Goal: Contribute content: Add original content to the website for others to see

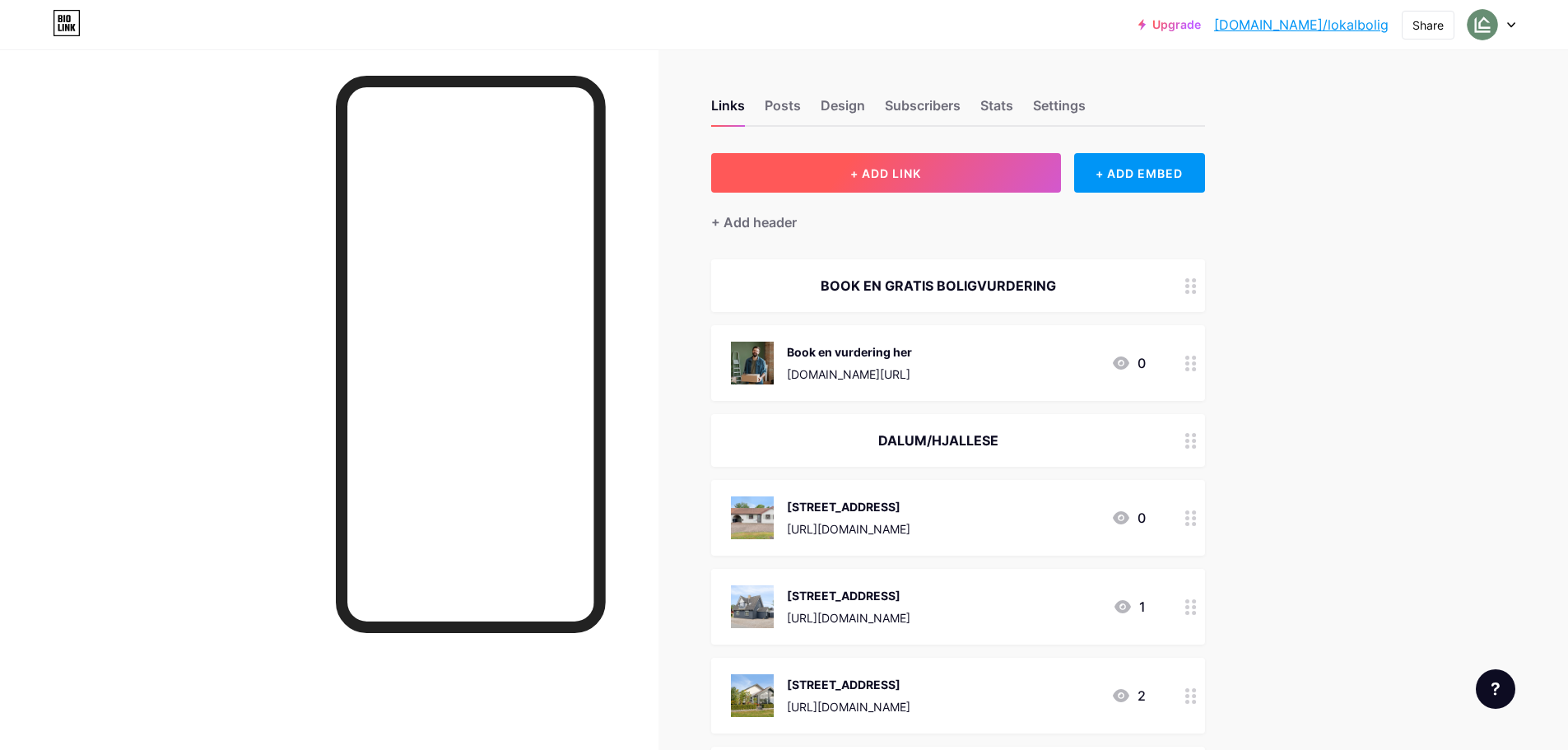
click at [982, 178] on button "+ ADD LINK" at bounding box center [886, 173] width 350 height 39
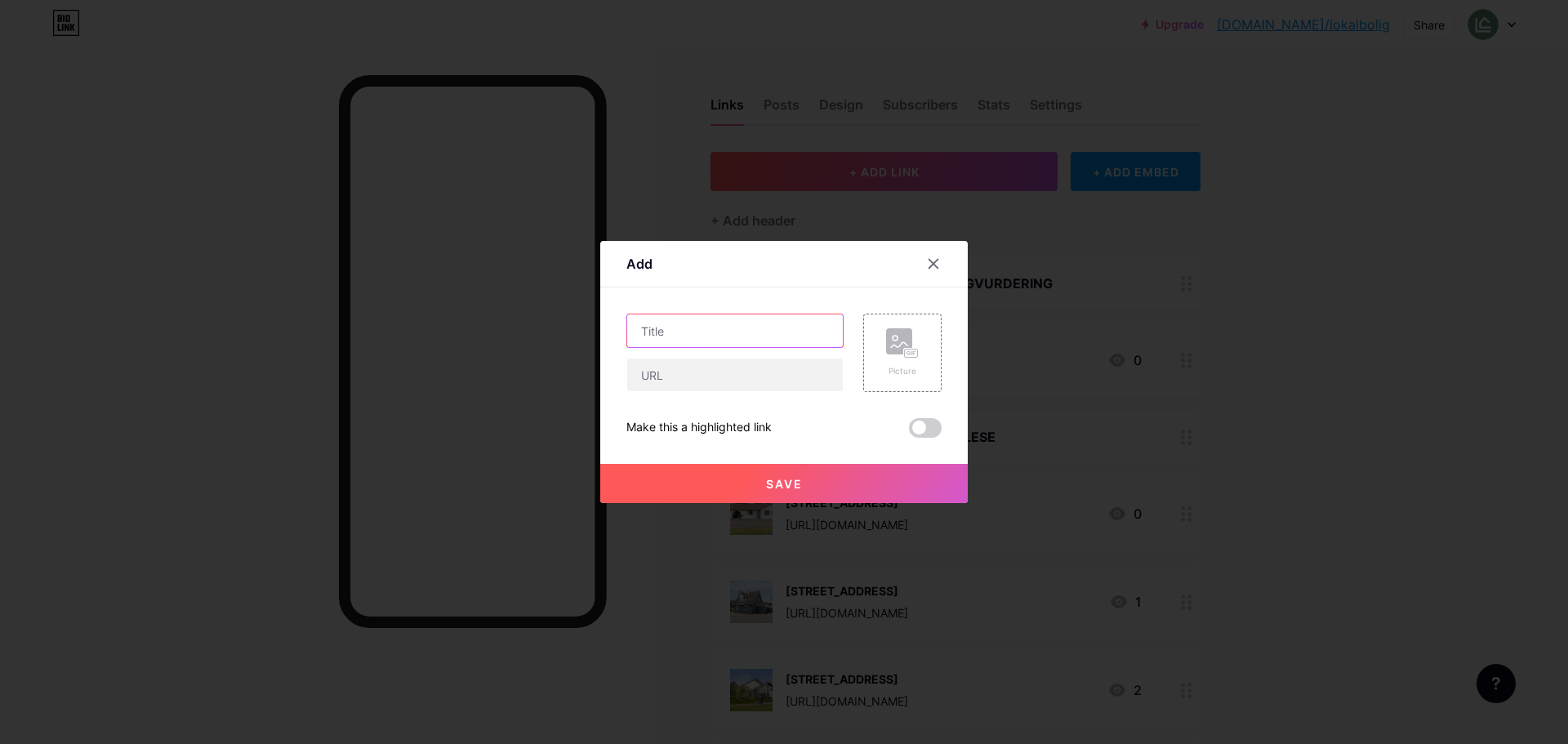
click at [783, 325] on input "text" at bounding box center [735, 331] width 216 height 33
type input "[STREET_ADDRESS]"
click at [694, 372] on input "text" at bounding box center [735, 374] width 216 height 33
paste input "[URL][DOMAIN_NAME]"
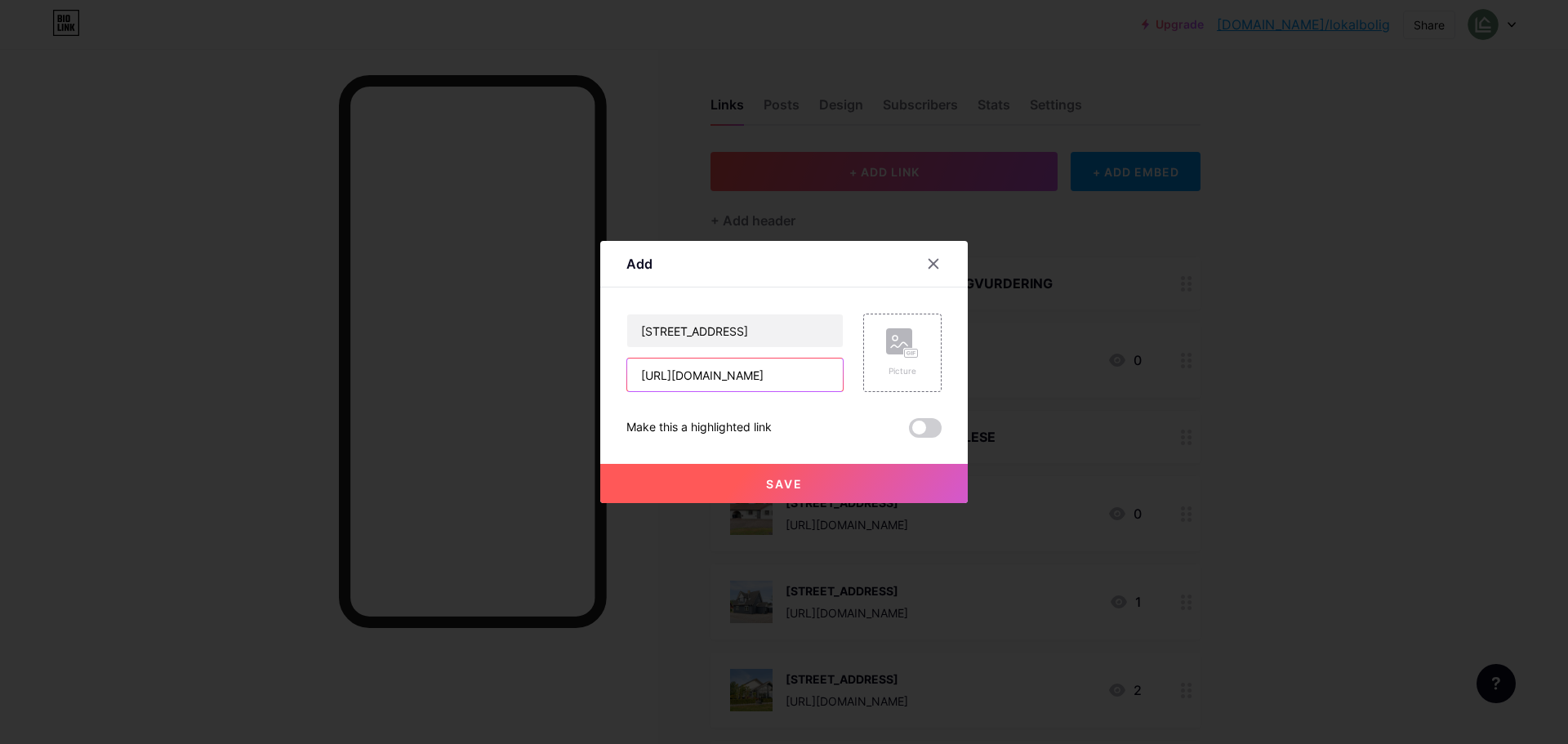
type input "[URL][DOMAIN_NAME]"
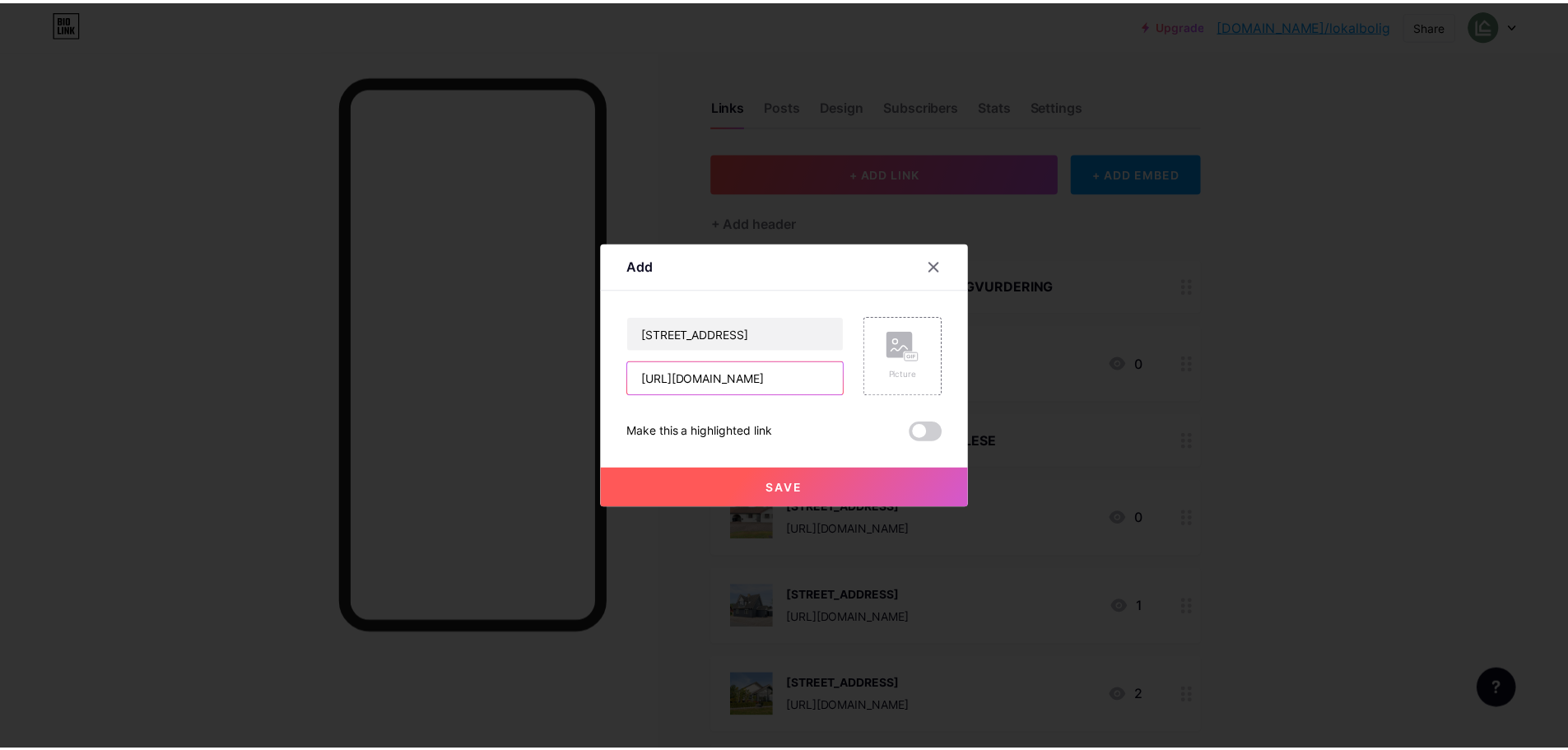
scroll to position [0, 0]
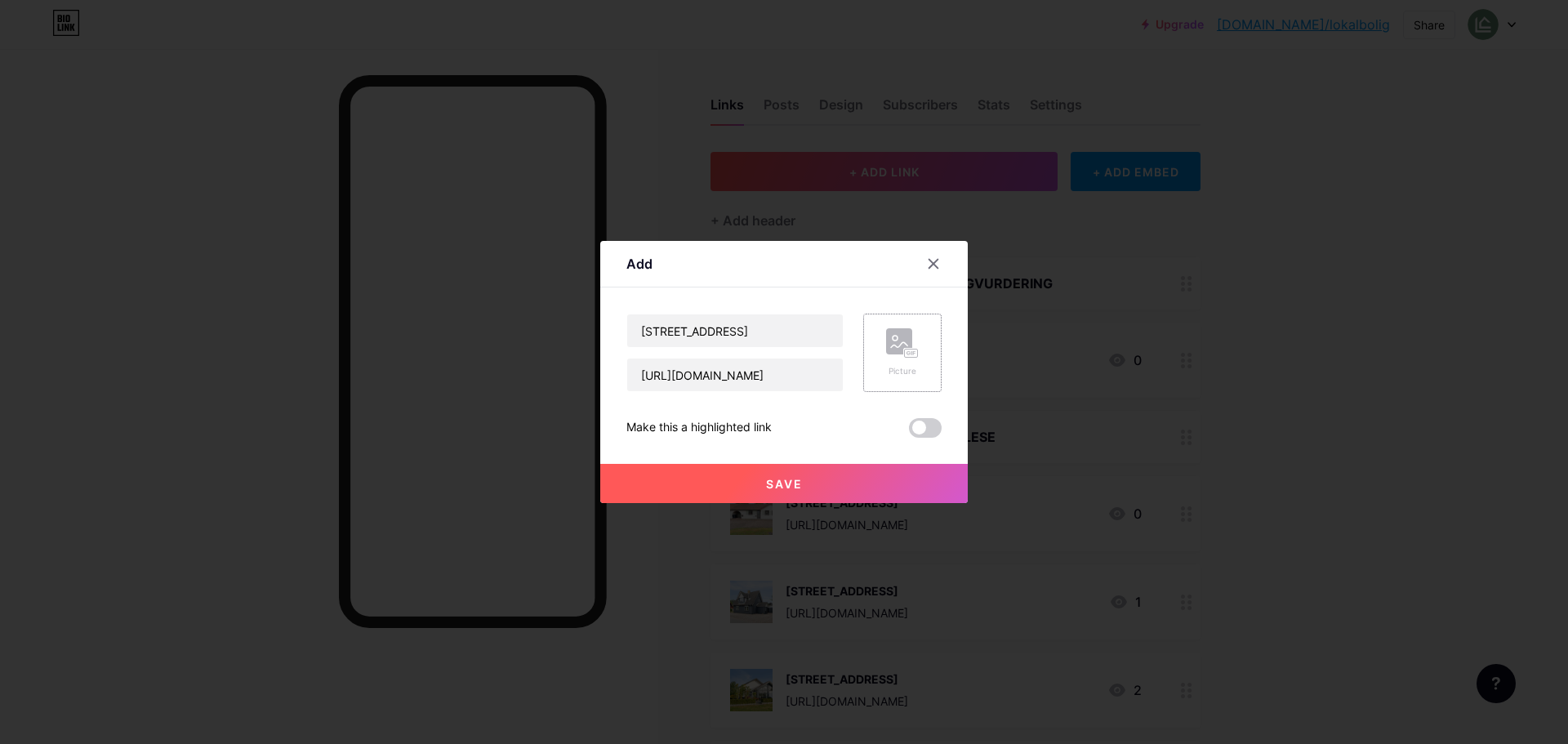
click at [920, 373] on div "Picture" at bounding box center [902, 352] width 78 height 78
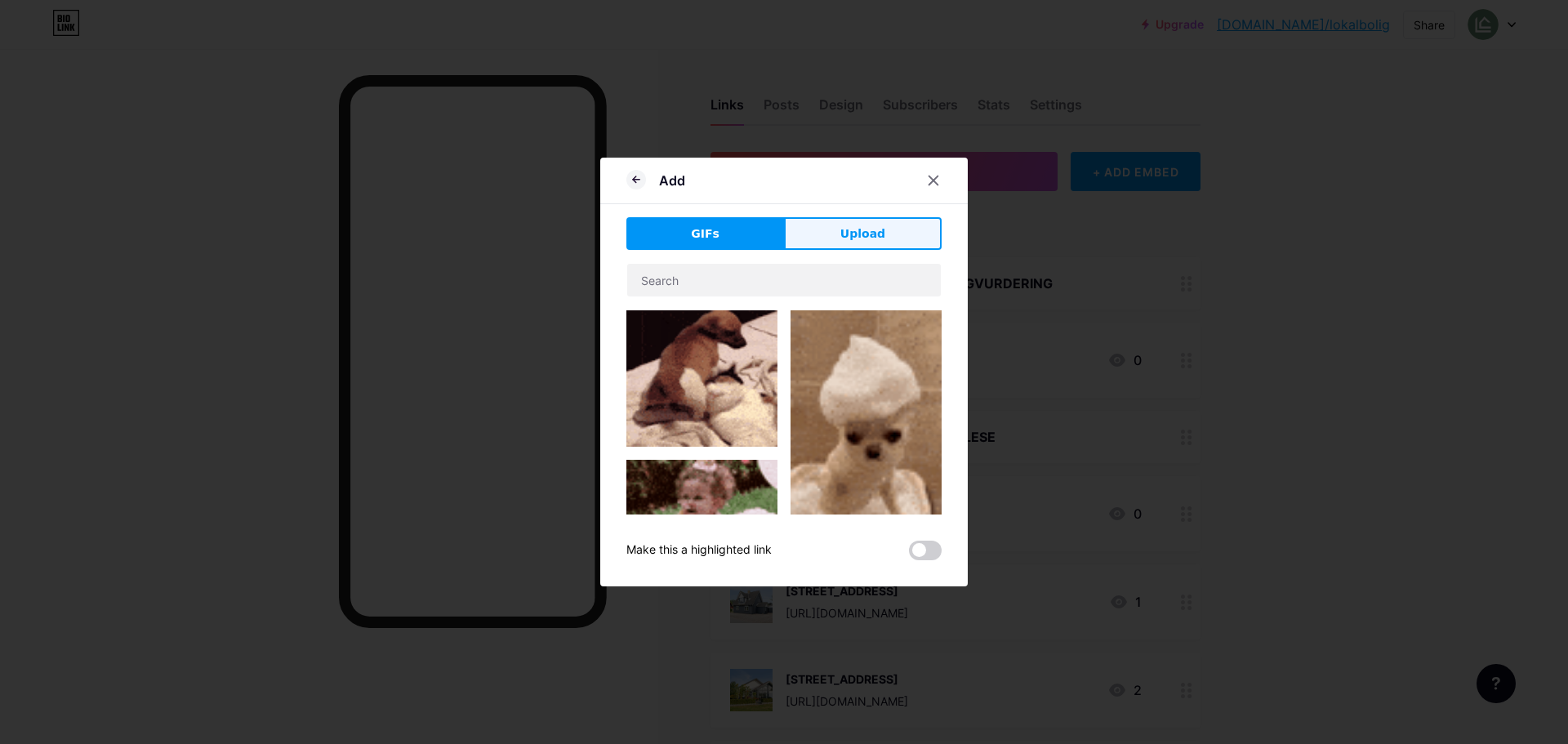
click at [859, 233] on span "Upload" at bounding box center [862, 234] width 45 height 17
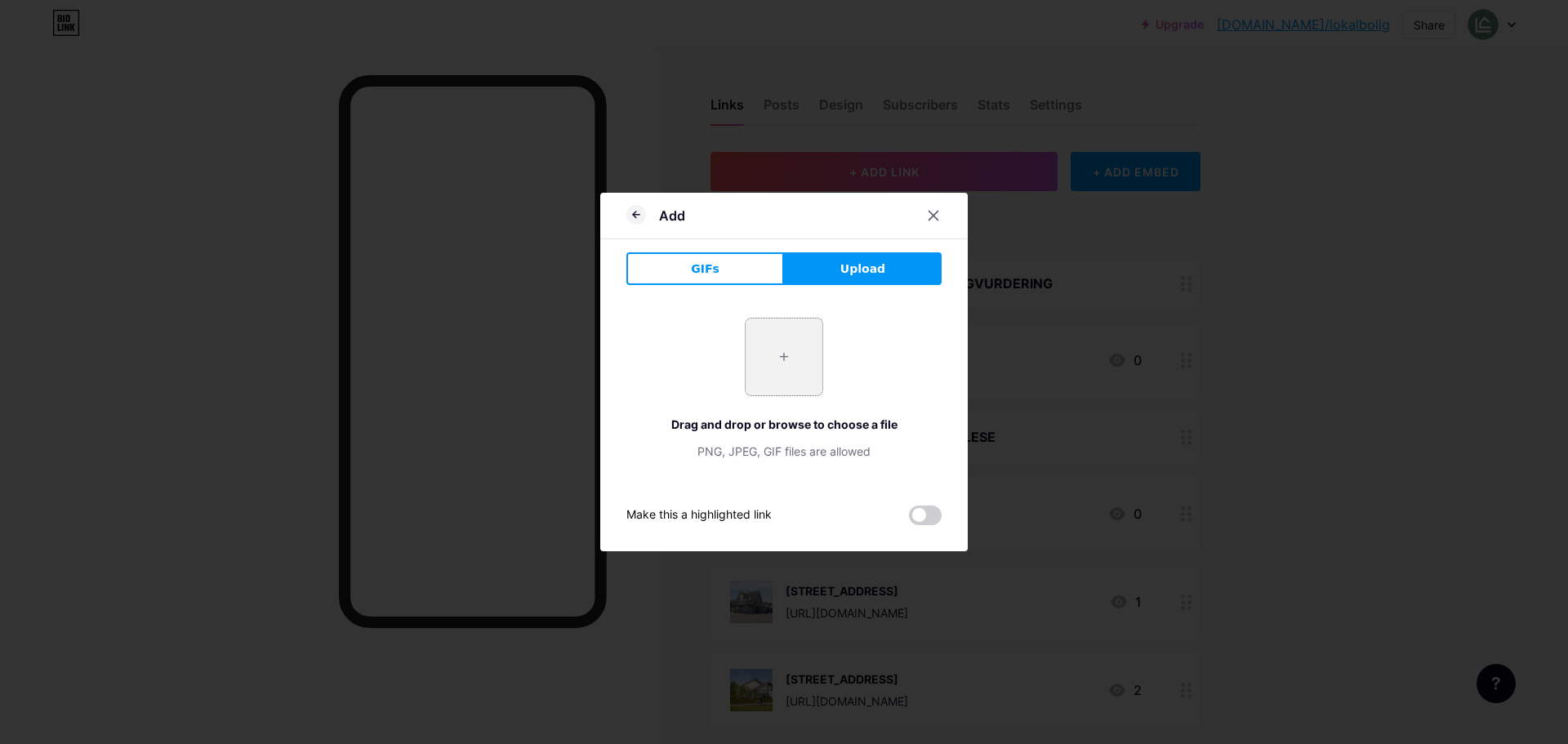
click at [782, 330] on input "file" at bounding box center [783, 356] width 76 height 76
type input "C:\fakepath\DSC01991.webp"
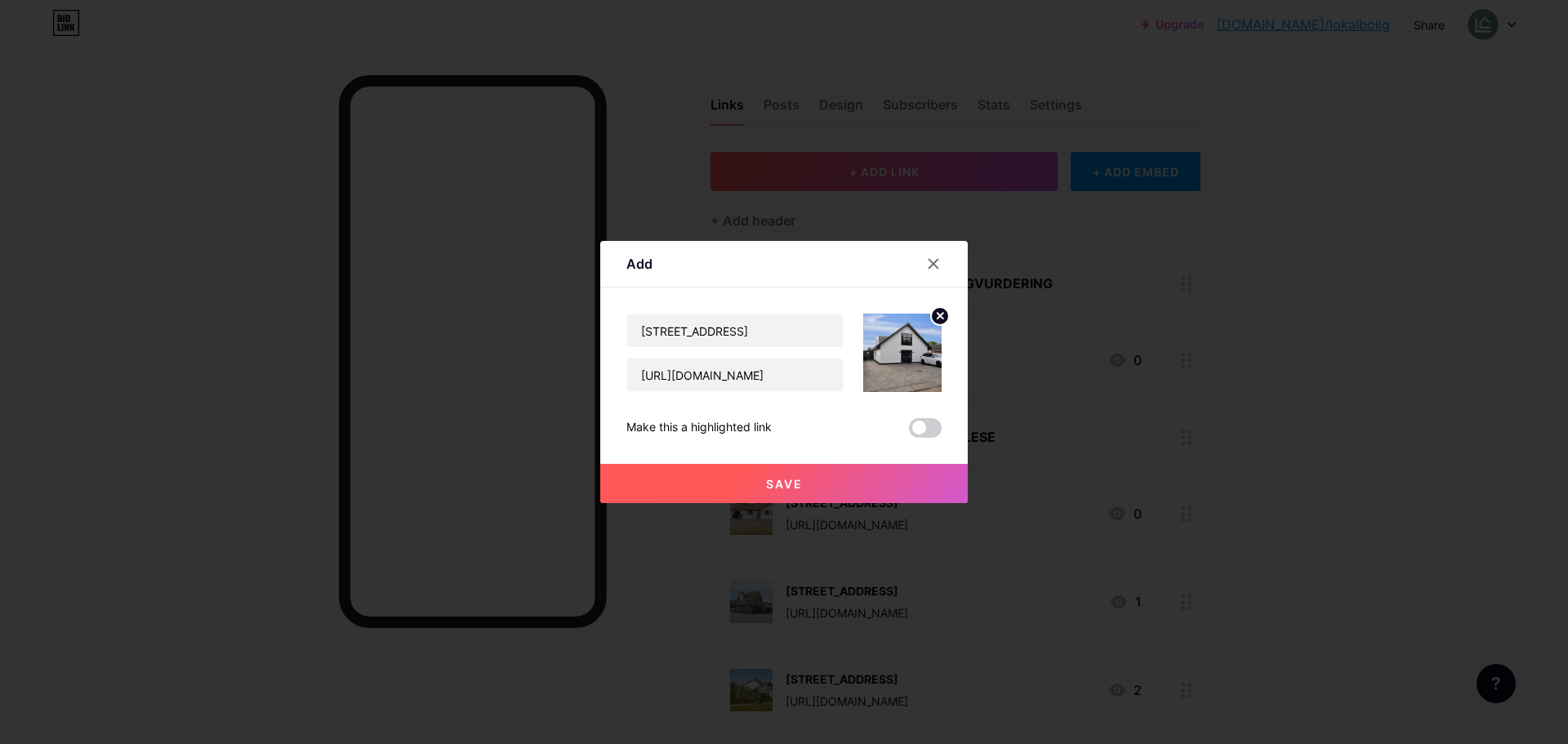
click at [811, 474] on button "Save" at bounding box center [784, 483] width 368 height 39
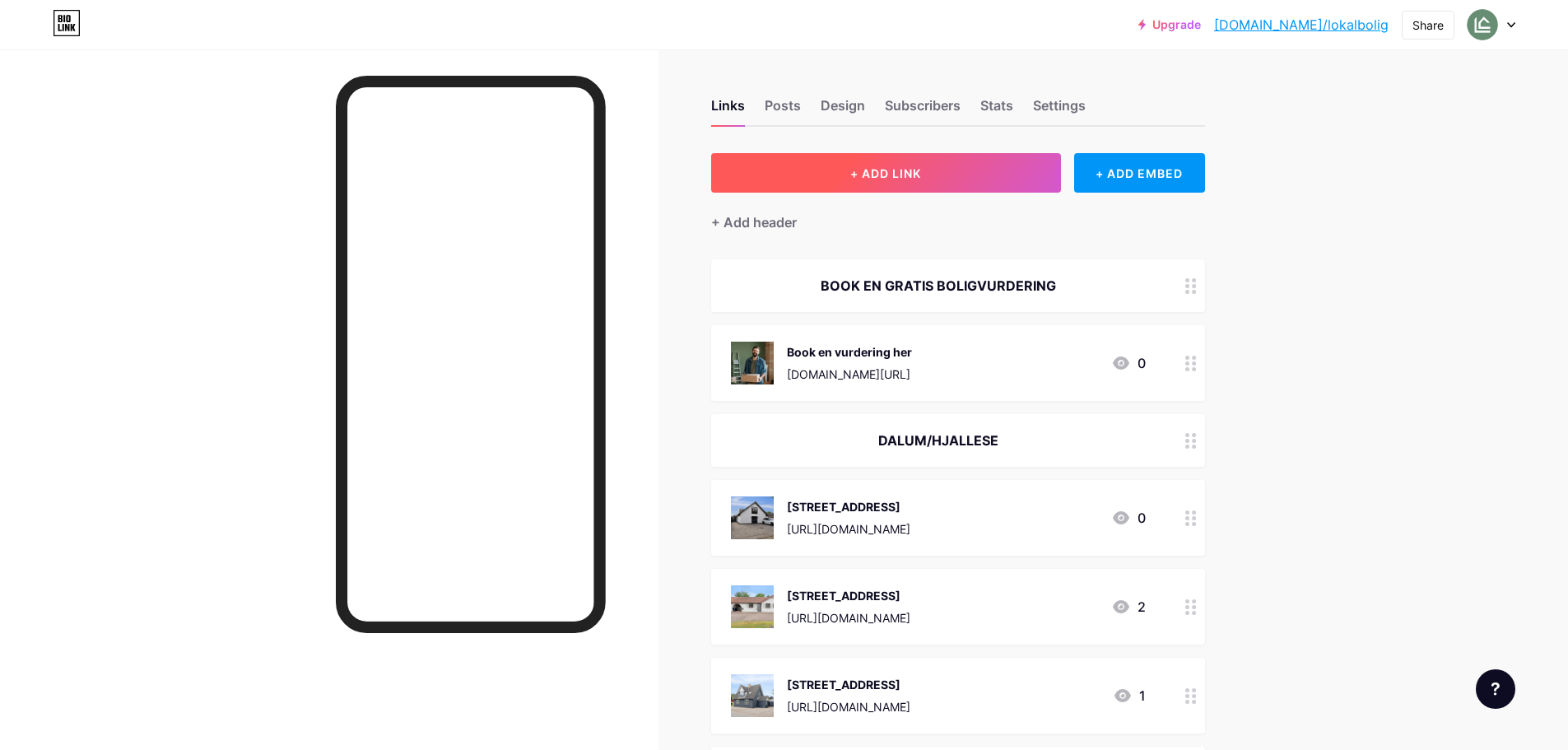
click at [940, 191] on button "+ ADD LINK" at bounding box center [886, 173] width 350 height 39
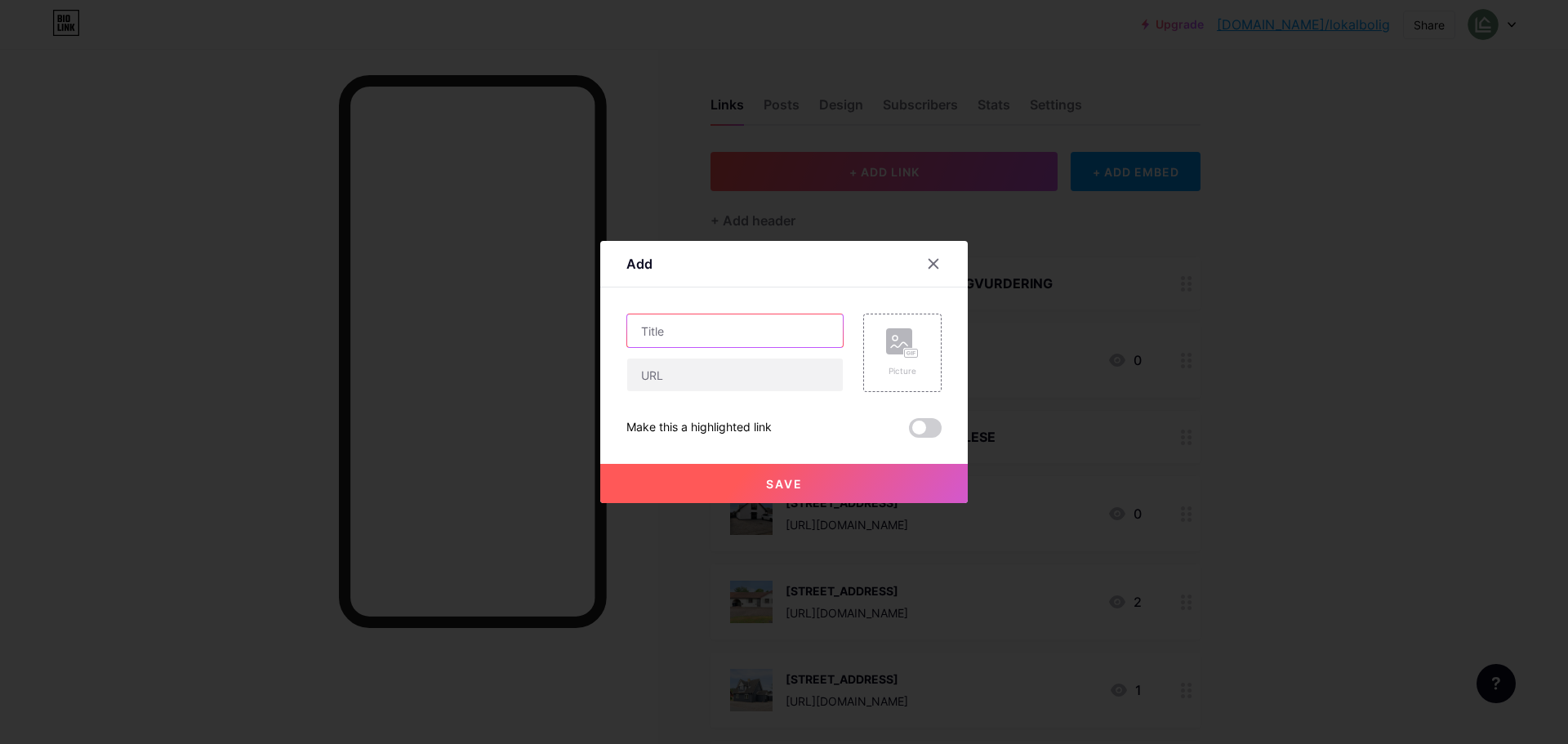
click at [714, 319] on input "text" at bounding box center [735, 331] width 216 height 33
type input "[PERSON_NAME] [STREET_ADDRESS]"
click at [741, 367] on input "text" at bounding box center [735, 374] width 216 height 33
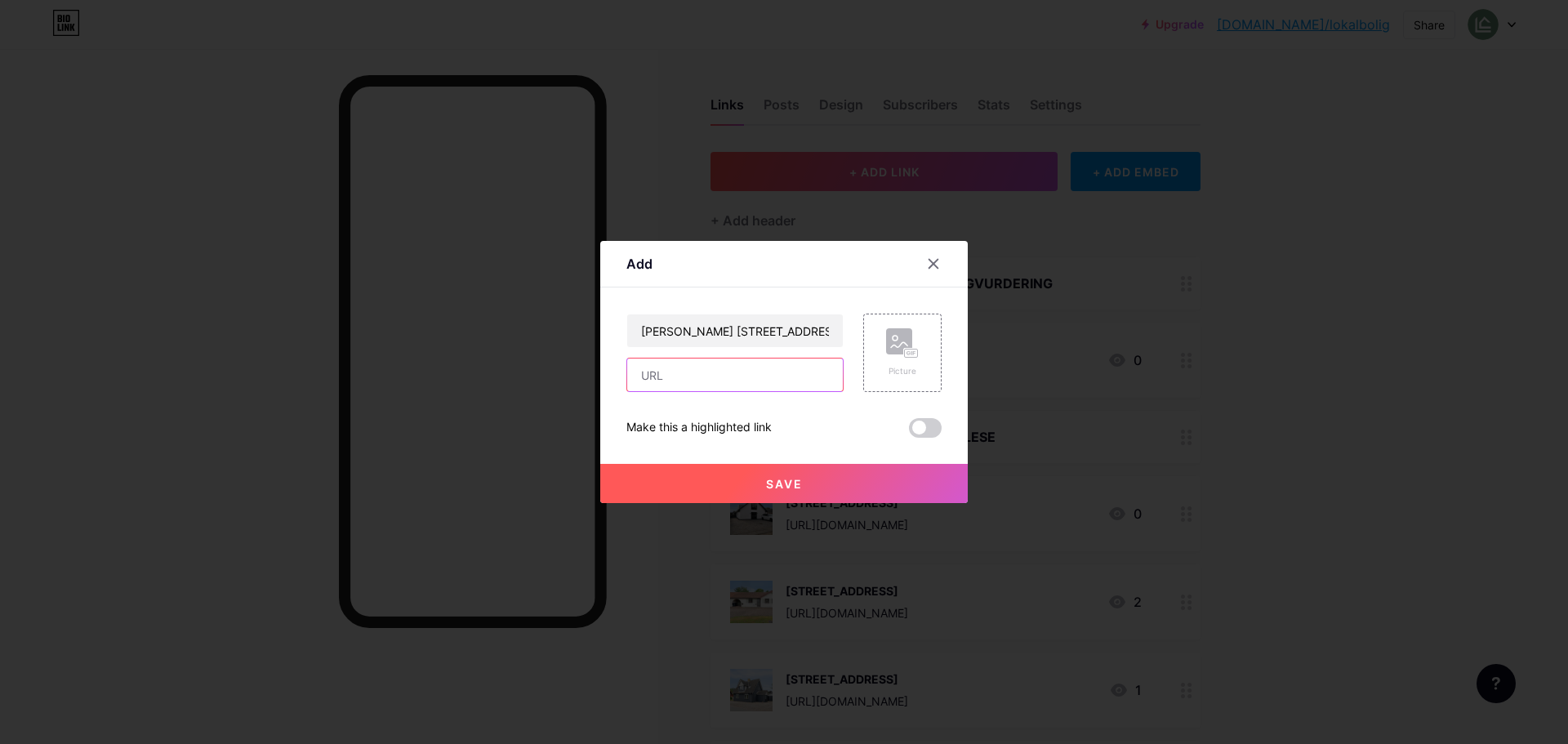
paste input "[URL][DOMAIN_NAME]"
type input "[URL][DOMAIN_NAME]"
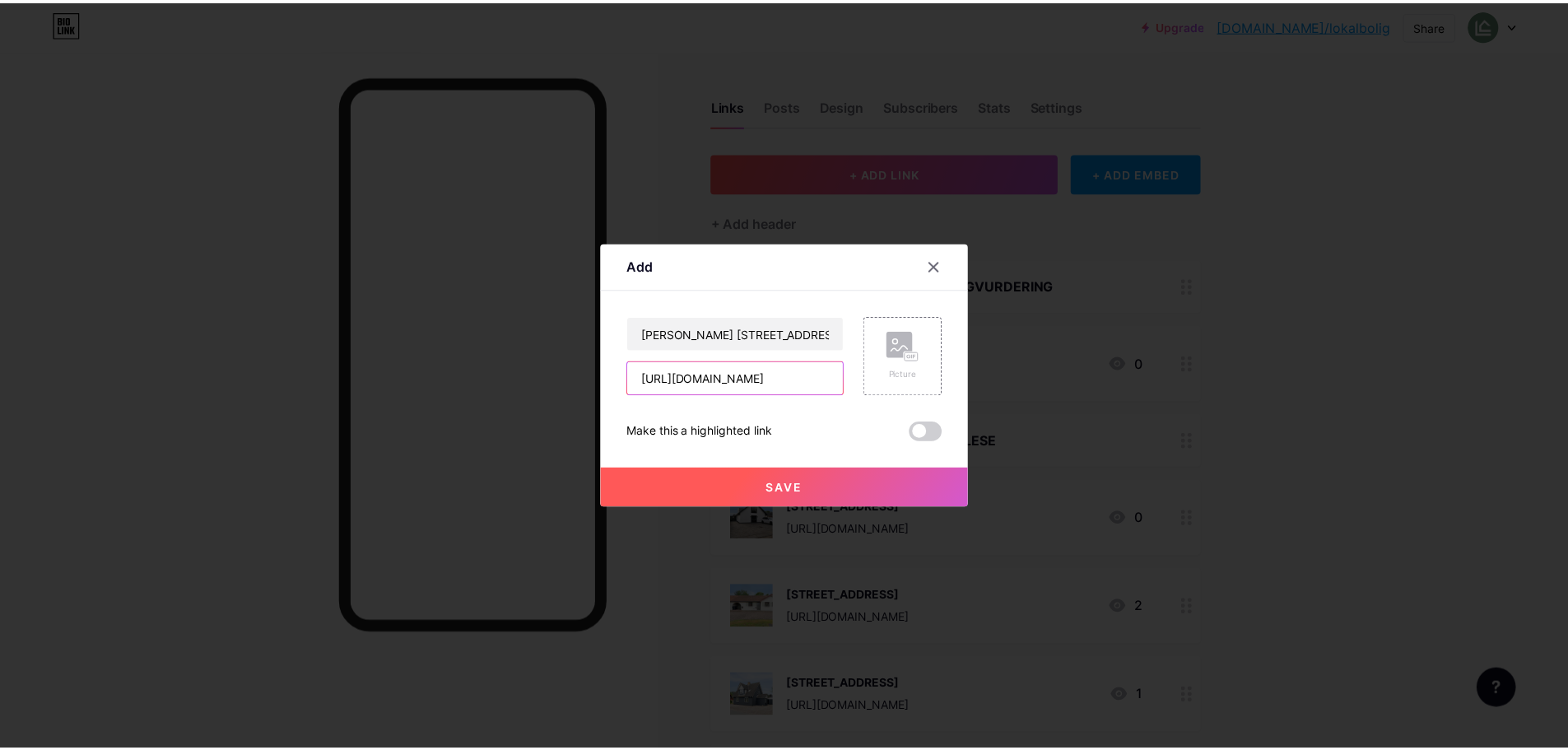
scroll to position [0, 0]
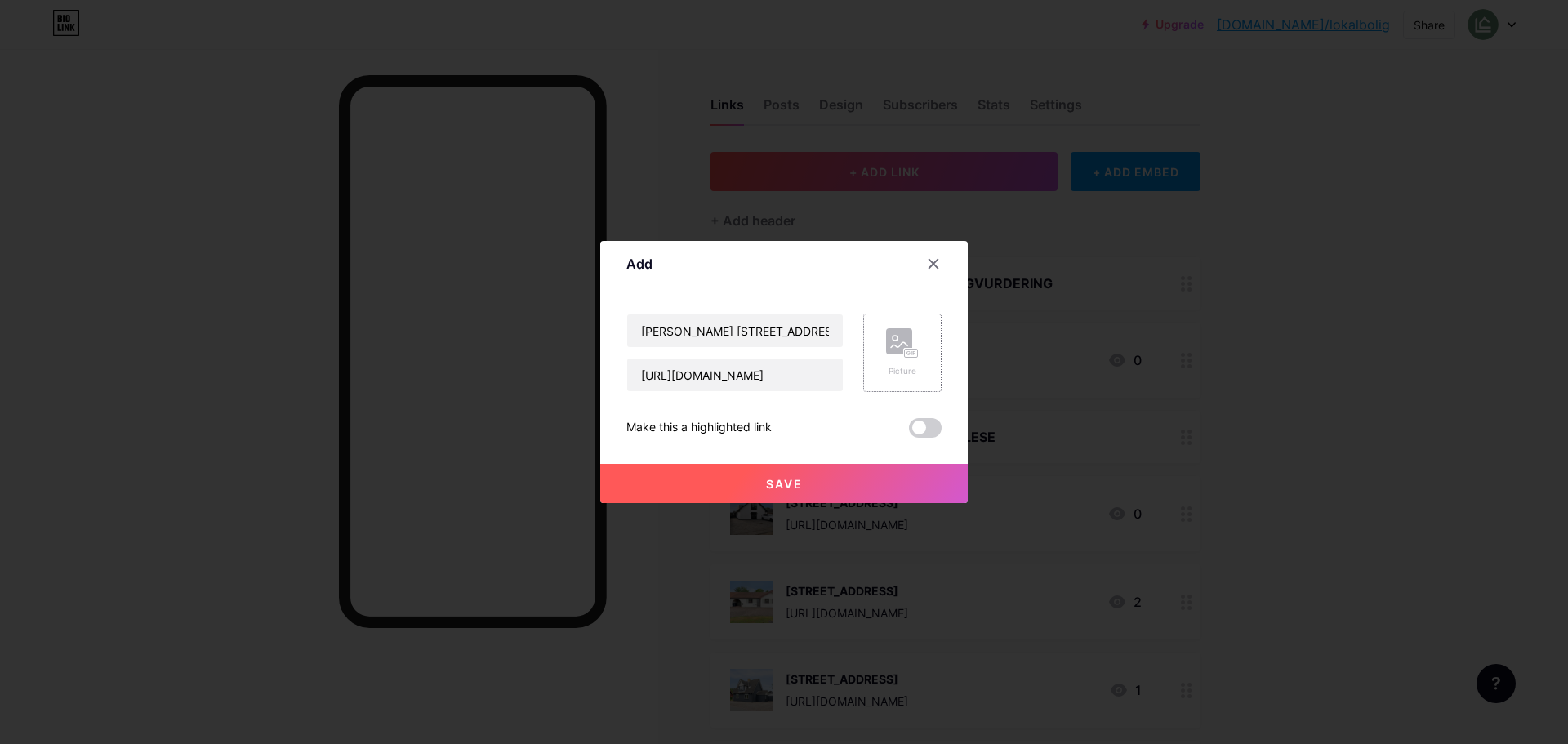
click at [922, 345] on div "Picture" at bounding box center [902, 352] width 78 height 78
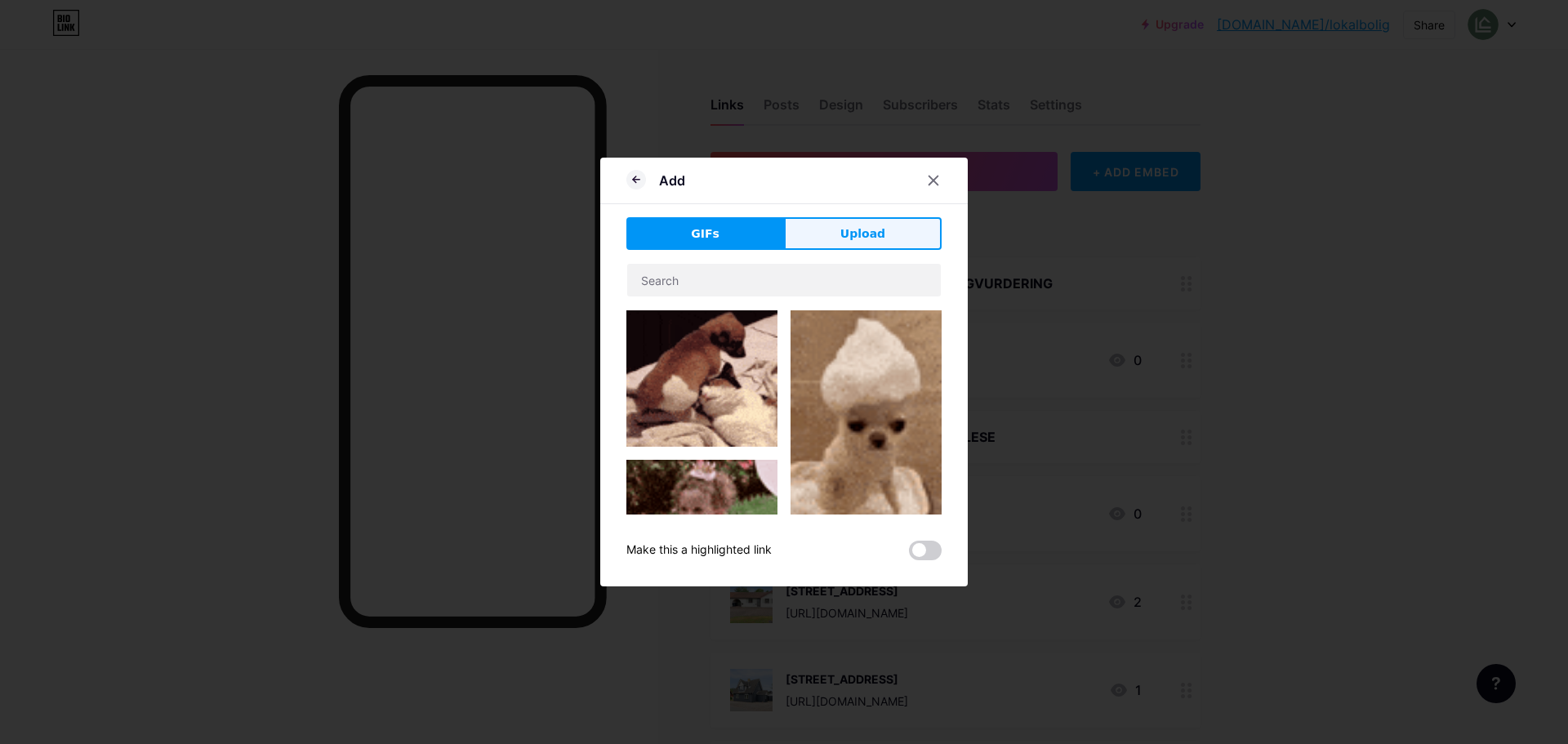
click at [904, 248] on button "Upload" at bounding box center [862, 233] width 158 height 33
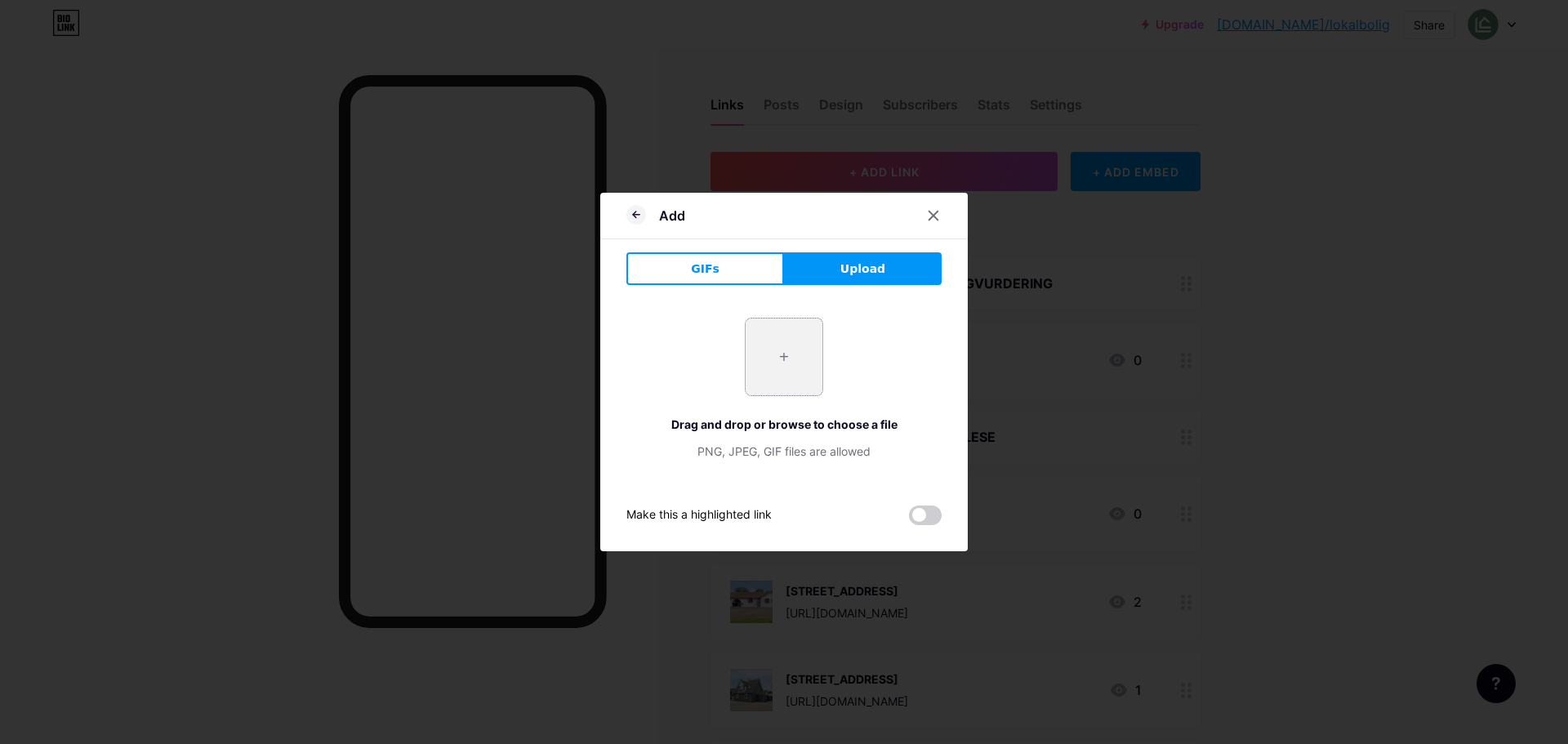
click at [796, 337] on input "file" at bounding box center [783, 356] width 76 height 76
type input "C:\fakepath\DSC00293.webp"
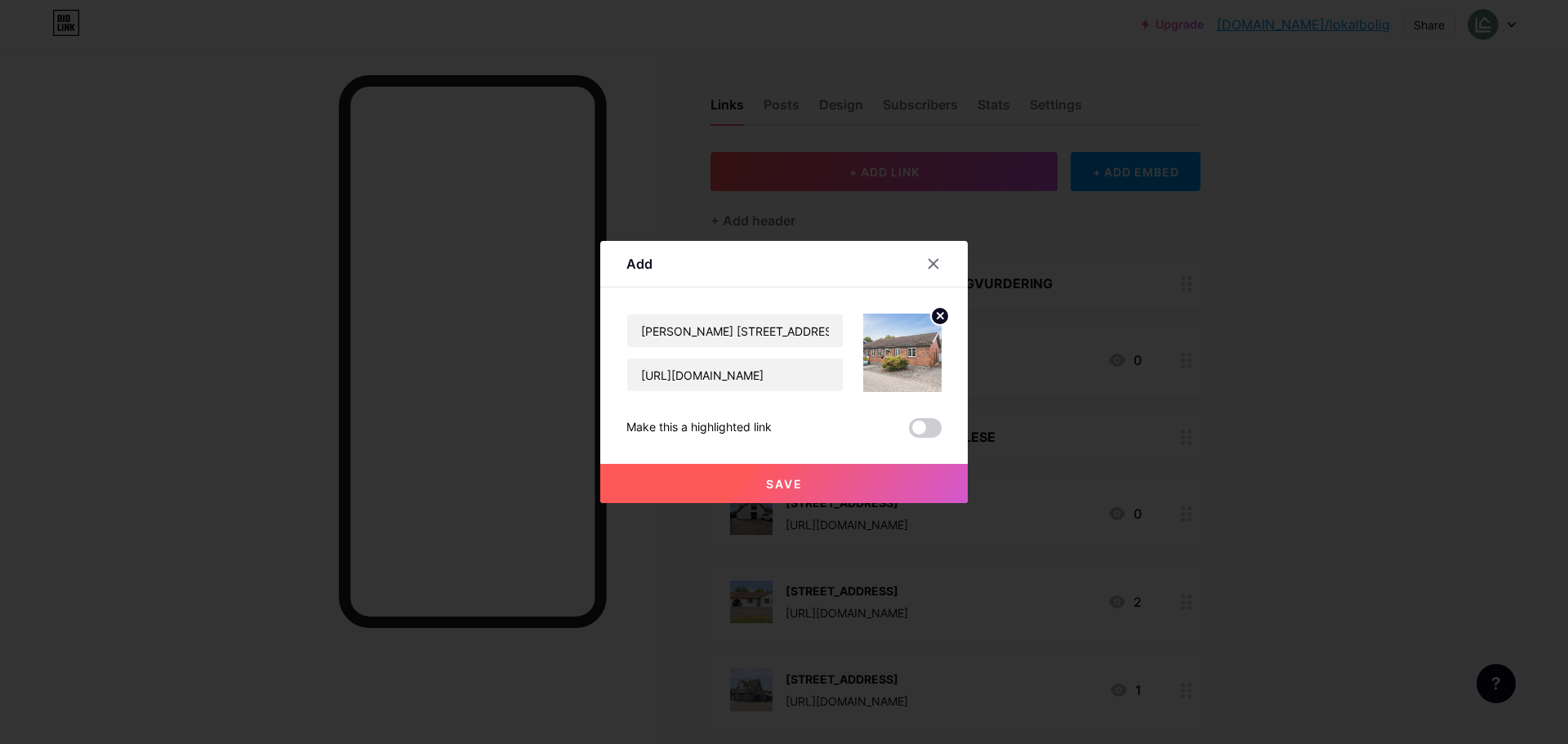
click at [849, 472] on button "Save" at bounding box center [784, 483] width 368 height 39
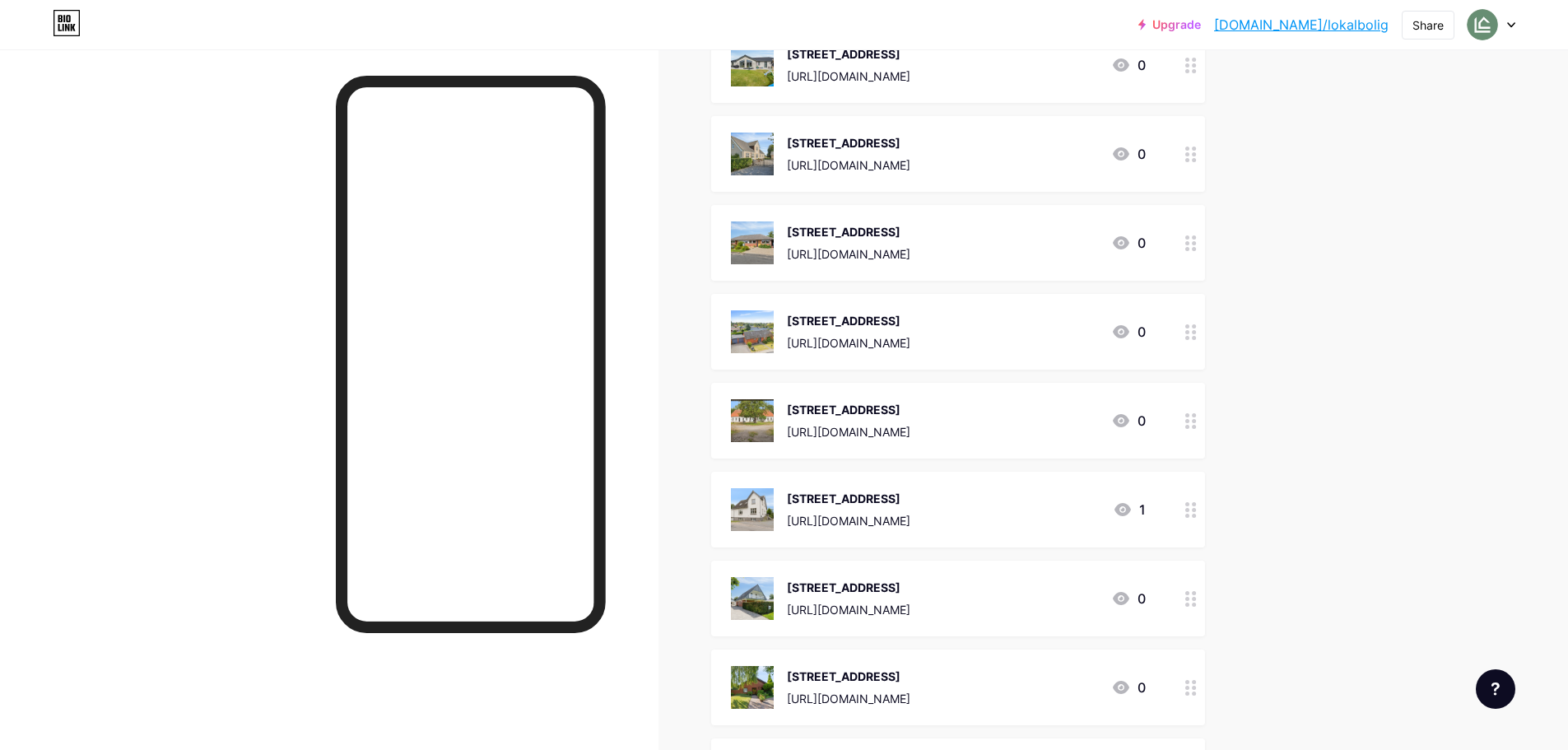
scroll to position [4525, 0]
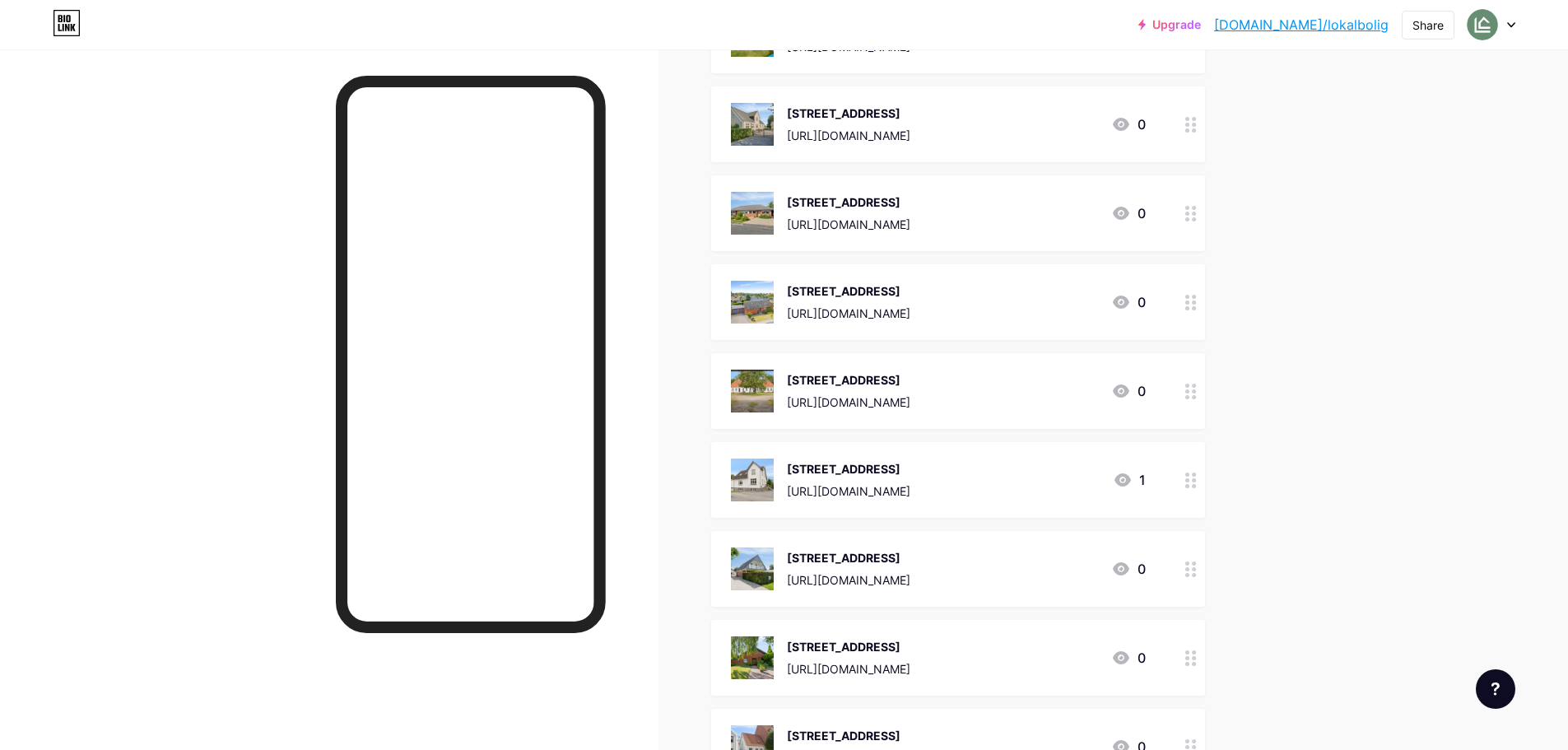
click at [910, 638] on div "[STREET_ADDRESS]" at bounding box center [849, 647] width 124 height 18
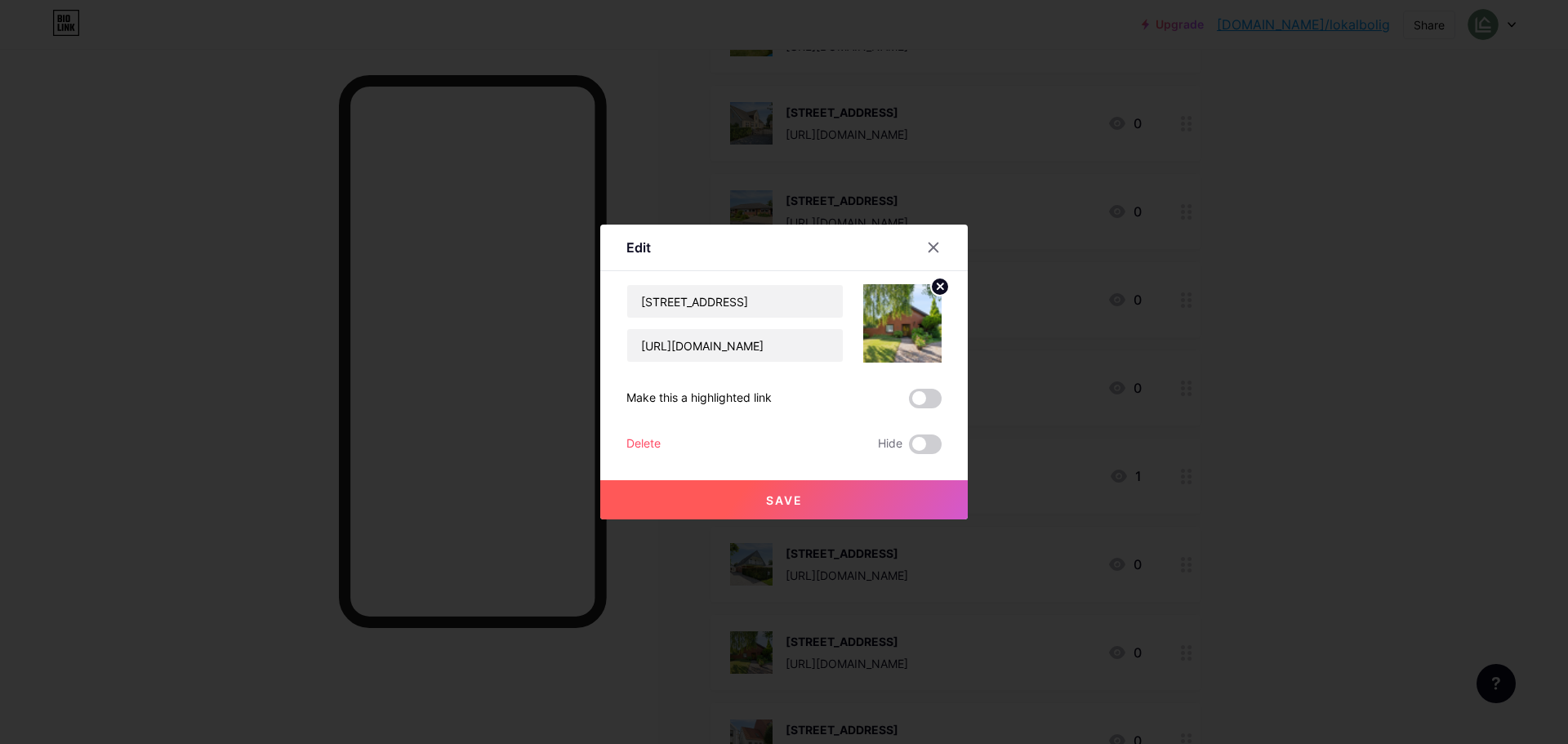
click at [641, 441] on div "Delete" at bounding box center [643, 444] width 34 height 19
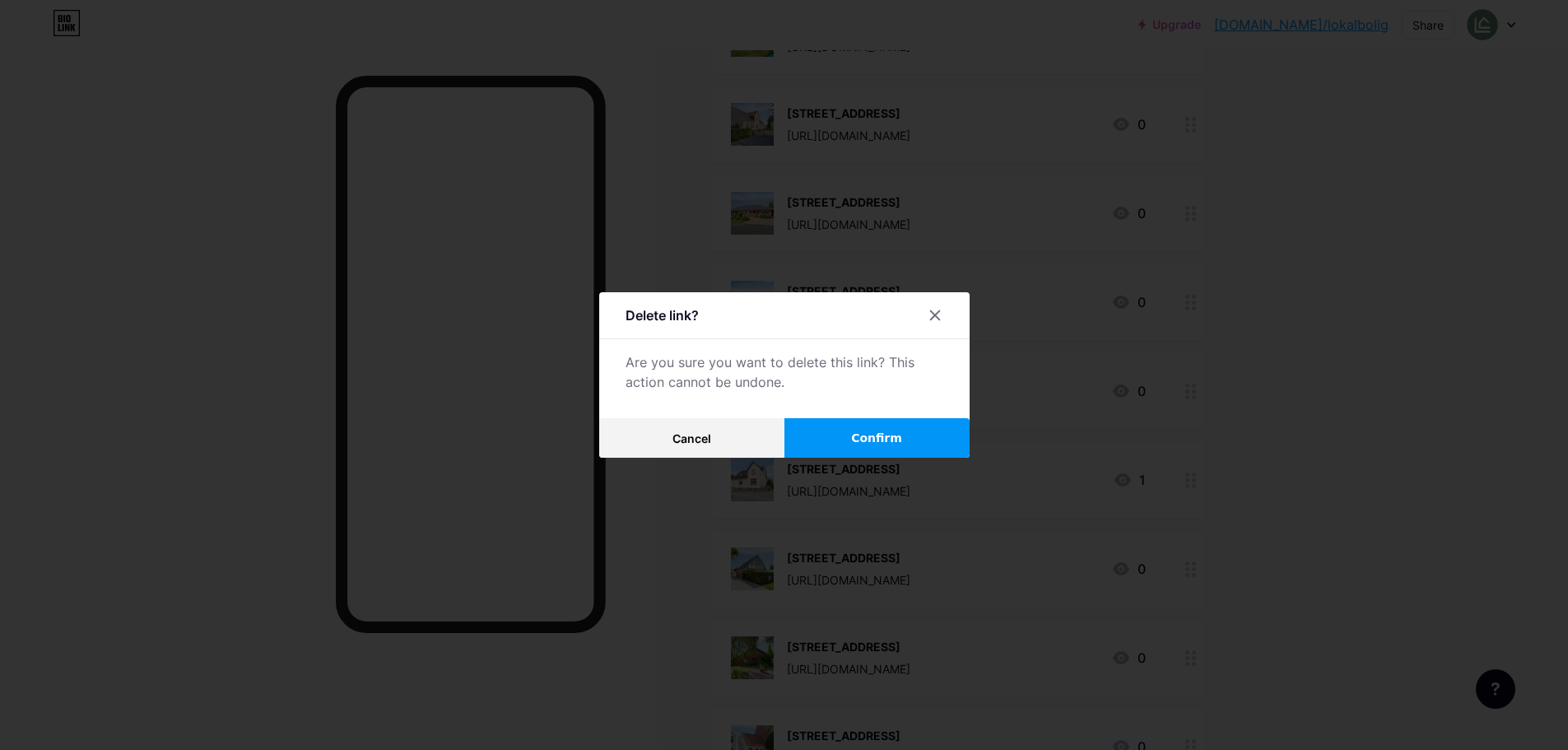
click at [824, 434] on button "Confirm" at bounding box center [877, 438] width 185 height 39
